Goal: Task Accomplishment & Management: Complete application form

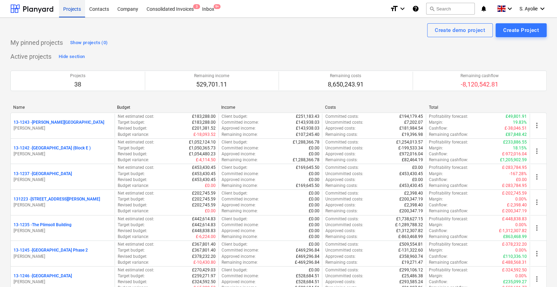
click at [75, 9] on div "Projects" at bounding box center [72, 9] width 26 height 18
click at [544, 10] on icon "keyboard_arrow_down" at bounding box center [542, 9] width 8 height 8
click at [485, 53] on div at bounding box center [278, 143] width 557 height 287
click at [79, 14] on div "Projects" at bounding box center [72, 9] width 26 height 18
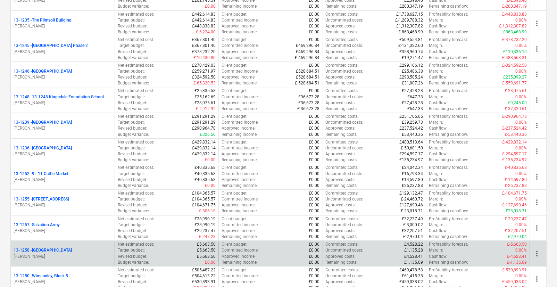
drag, startPoint x: 93, startPoint y: 209, endPoint x: 88, endPoint y: 211, distance: 5.5
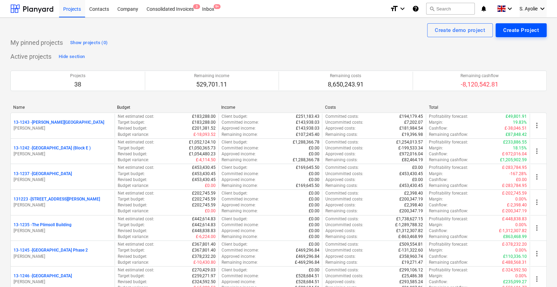
click at [515, 33] on div "Create Project" at bounding box center [521, 30] width 36 height 9
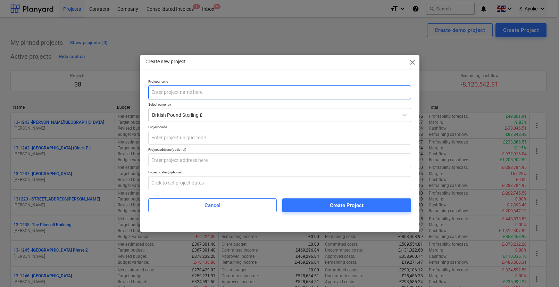
click at [219, 93] on input "text" at bounding box center [279, 92] width 263 height 14
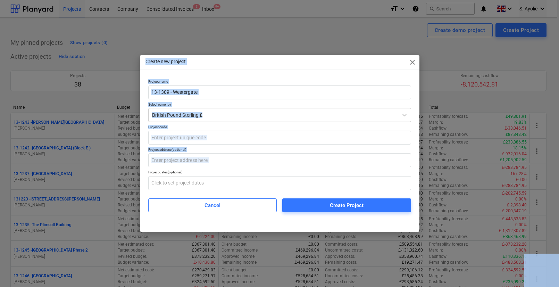
drag, startPoint x: 186, startPoint y: 215, endPoint x: 311, endPoint y: 315, distance: 160.0
click at [311, 286] on html "Projects Contacts Company Consolidated Invoices 3 Inbox 9+ format_size keyboard…" at bounding box center [279, 143] width 559 height 287
click at [231, 76] on div "Create new project close Project name 13-1309 - Westergate Select currency Brit…" at bounding box center [279, 143] width 279 height 176
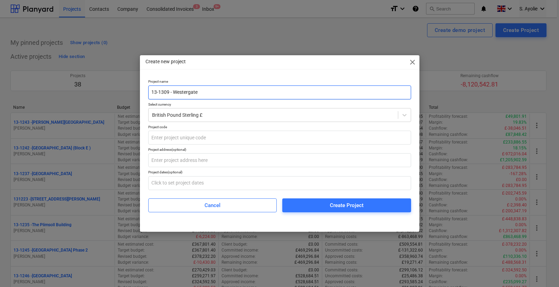
click at [214, 96] on input "13-1309 - Westergate" at bounding box center [279, 92] width 263 height 14
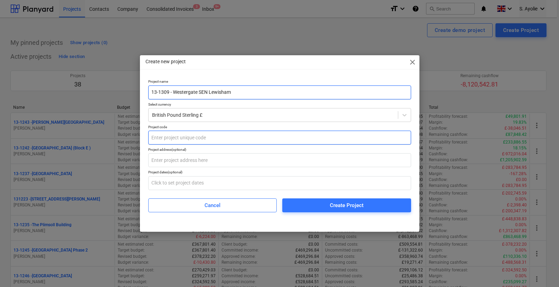
type input "13-1309 - Westergate SEN Lewisham"
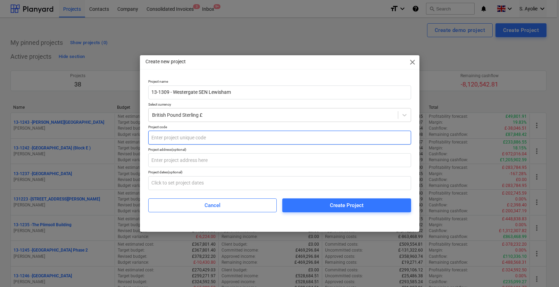
click at [215, 136] on input "text" at bounding box center [279, 137] width 263 height 14
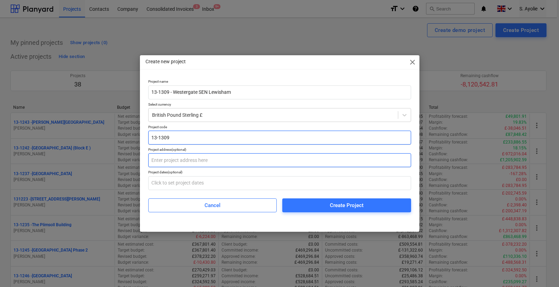
type input "13-1309"
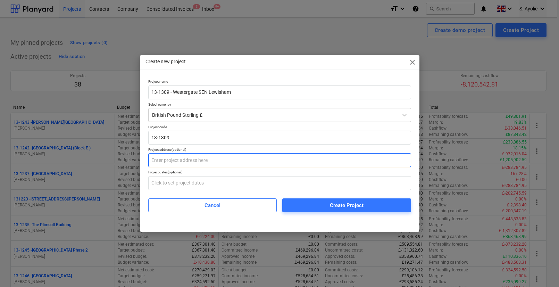
click at [196, 158] on input "text" at bounding box center [279, 160] width 263 height 14
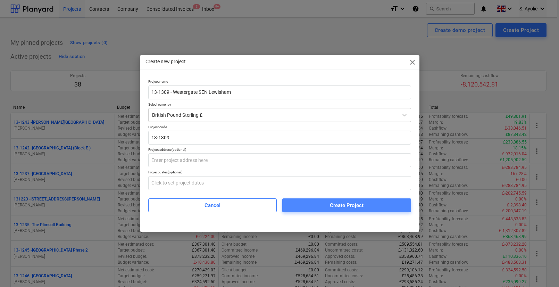
click at [334, 210] on button "Create Project" at bounding box center [346, 205] width 129 height 14
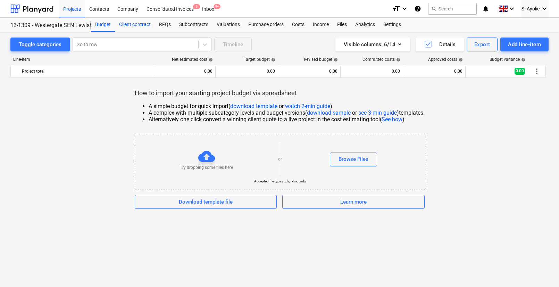
click at [144, 26] on div "Client contract" at bounding box center [135, 25] width 40 height 14
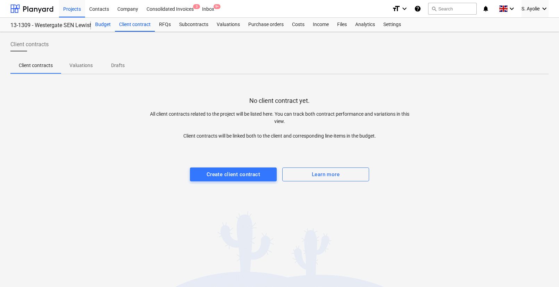
click at [103, 27] on div "Budget" at bounding box center [103, 25] width 24 height 14
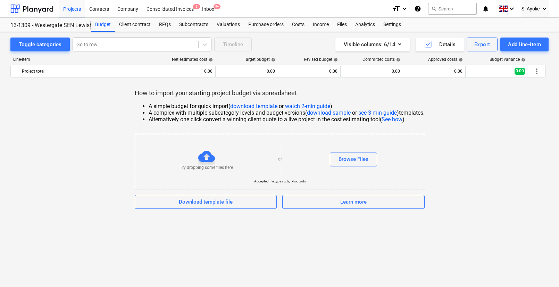
click at [162, 48] on div at bounding box center [135, 44] width 118 height 7
type input "M"
click at [101, 91] on div "How to import your starting project budget via spreadsheet A simple budget for …" at bounding box center [279, 149] width 538 height 120
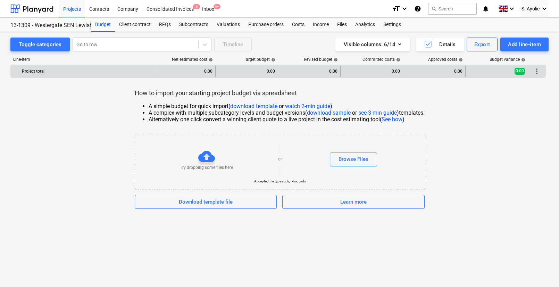
click at [88, 71] on div "Project total" at bounding box center [86, 71] width 128 height 11
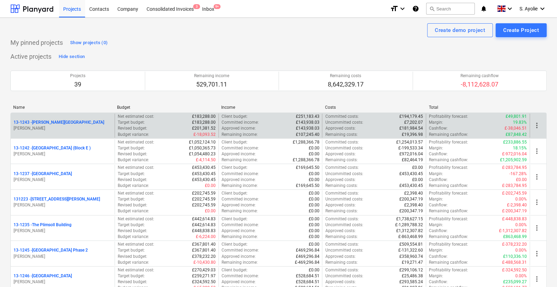
click at [84, 126] on p "[PERSON_NAME]" at bounding box center [63, 128] width 98 height 6
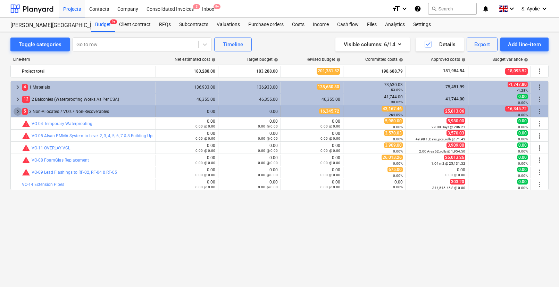
click at [15, 112] on span "keyboard_arrow_right" at bounding box center [18, 111] width 8 height 8
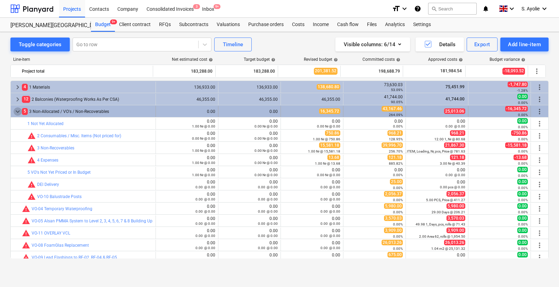
click at [15, 112] on span "keyboard_arrow_down" at bounding box center [18, 111] width 8 height 8
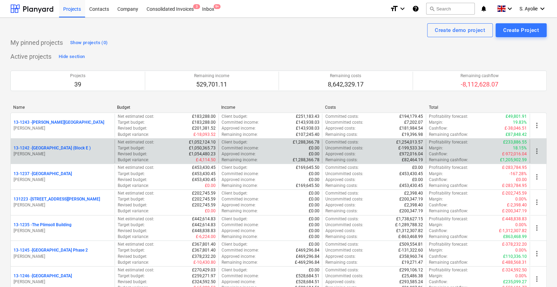
click at [69, 152] on p "[PERSON_NAME]" at bounding box center [63, 154] width 98 height 6
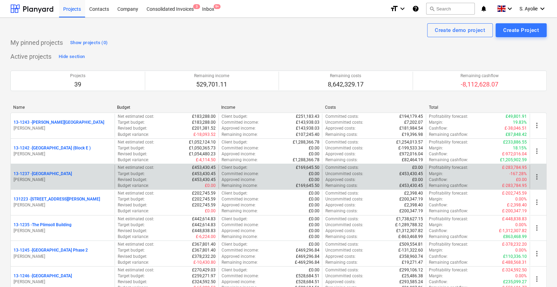
click at [67, 181] on p "[PERSON_NAME]" at bounding box center [63, 180] width 98 height 6
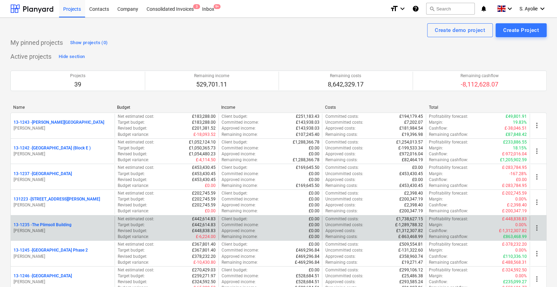
click at [57, 230] on p "[PERSON_NAME]" at bounding box center [63, 231] width 98 height 6
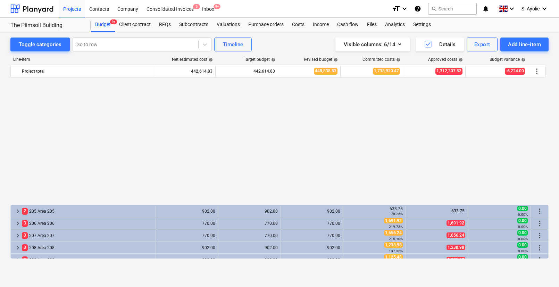
scroll to position [2618, 0]
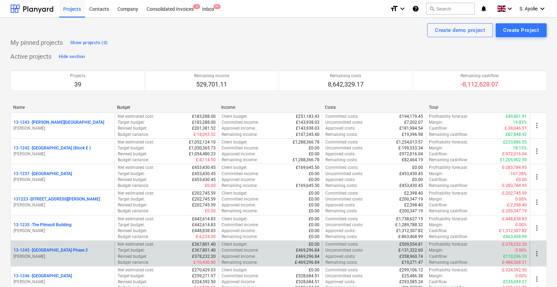
click at [62, 250] on p "13-[STREET_ADDRESS]" at bounding box center [51, 250] width 74 height 6
